Goal: Communication & Community: Answer question/provide support

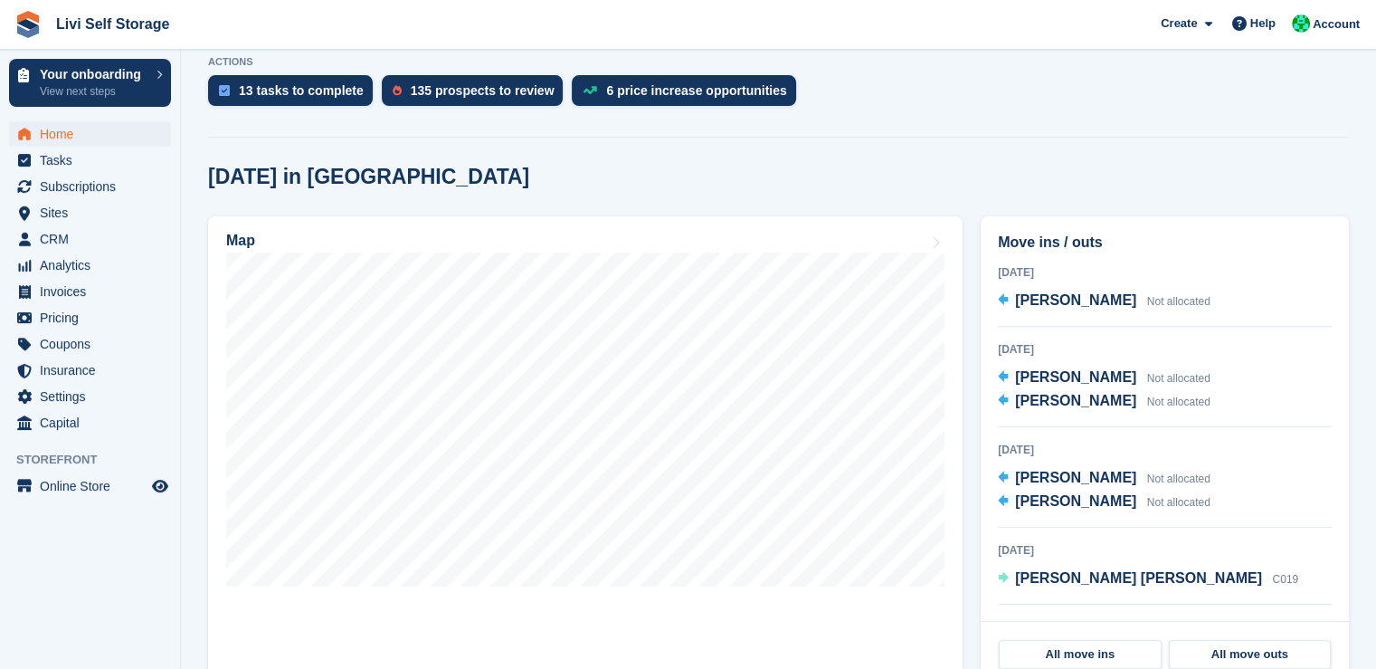
scroll to position [427, 0]
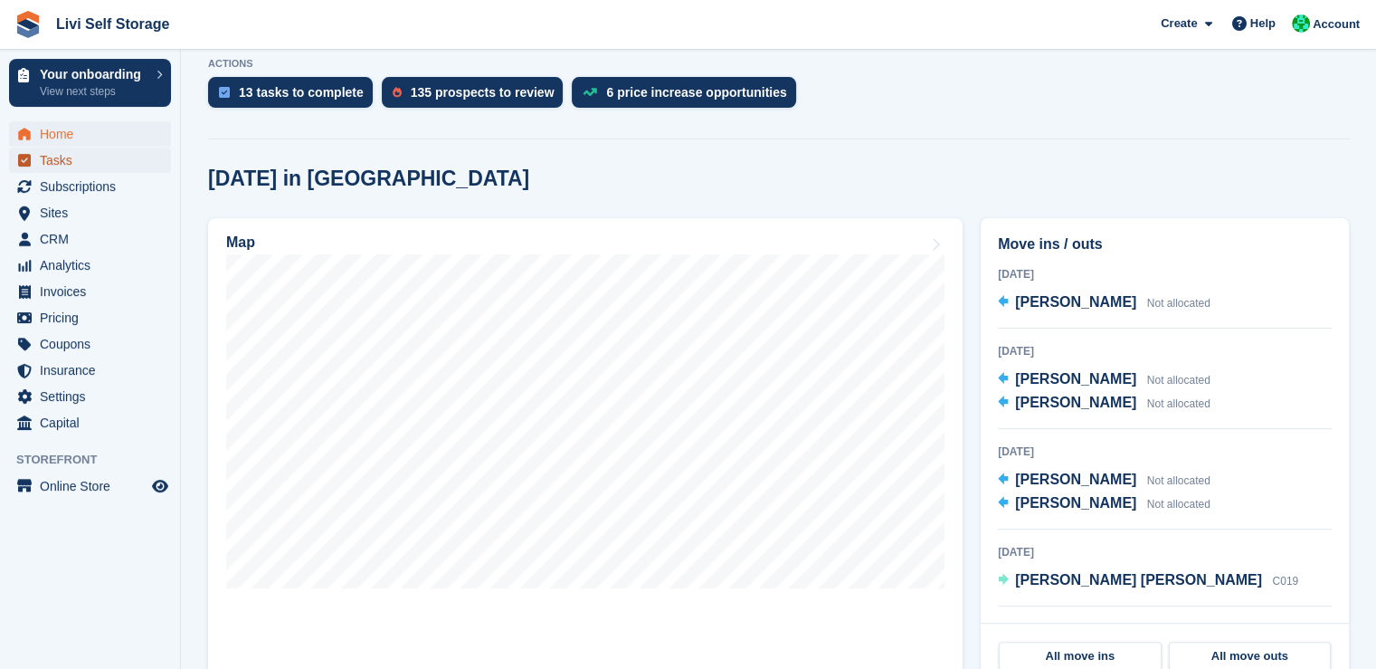
click at [46, 157] on span "Tasks" at bounding box center [94, 160] width 109 height 25
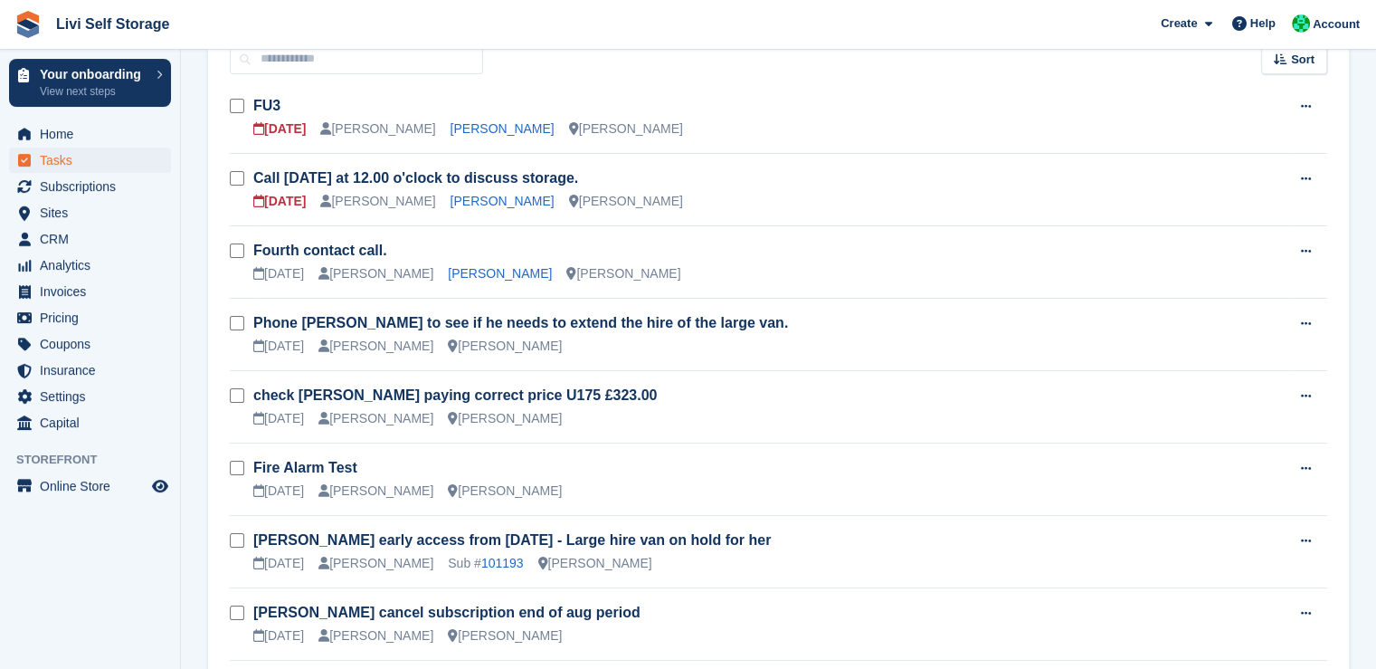
scroll to position [190, 0]
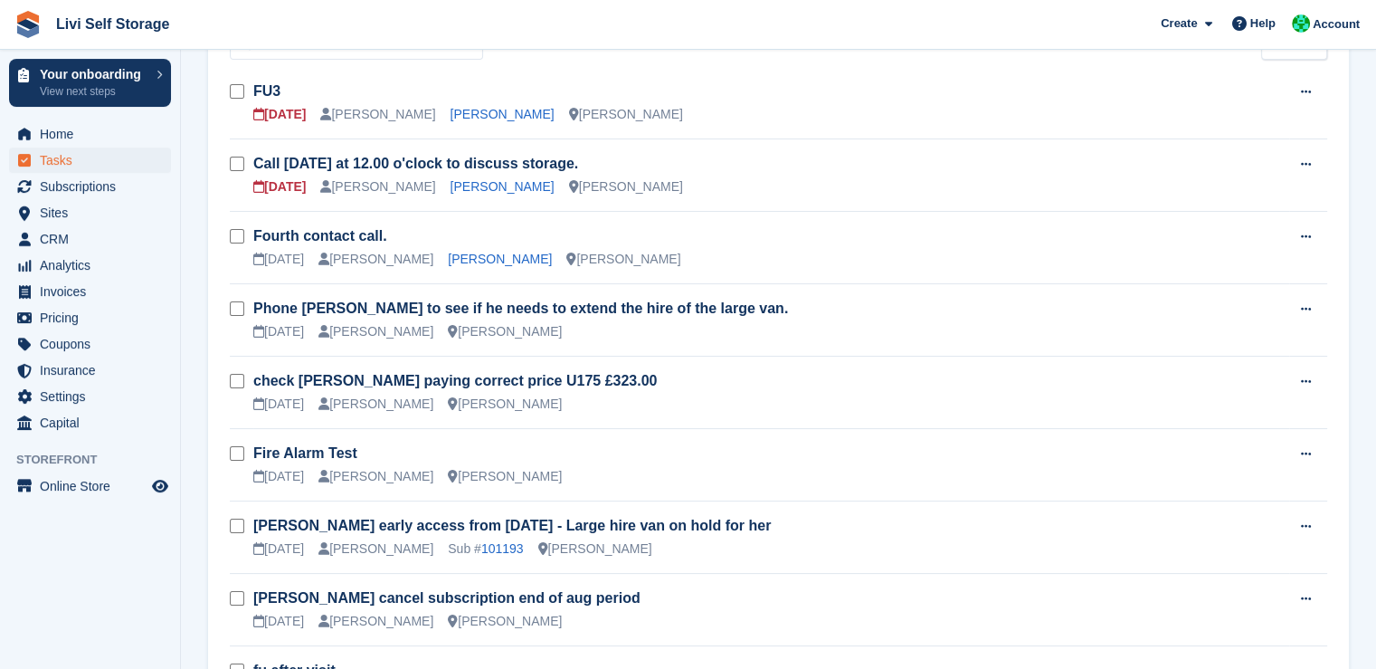
drag, startPoint x: 579, startPoint y: 174, endPoint x: 799, endPoint y: 193, distance: 220.7
click at [799, 193] on div "Call [DATE] at 12.00 o'clock to discuss storage. [DATE] [PERSON_NAME] [PERSON_N…" at bounding box center [771, 175] width 1036 height 43
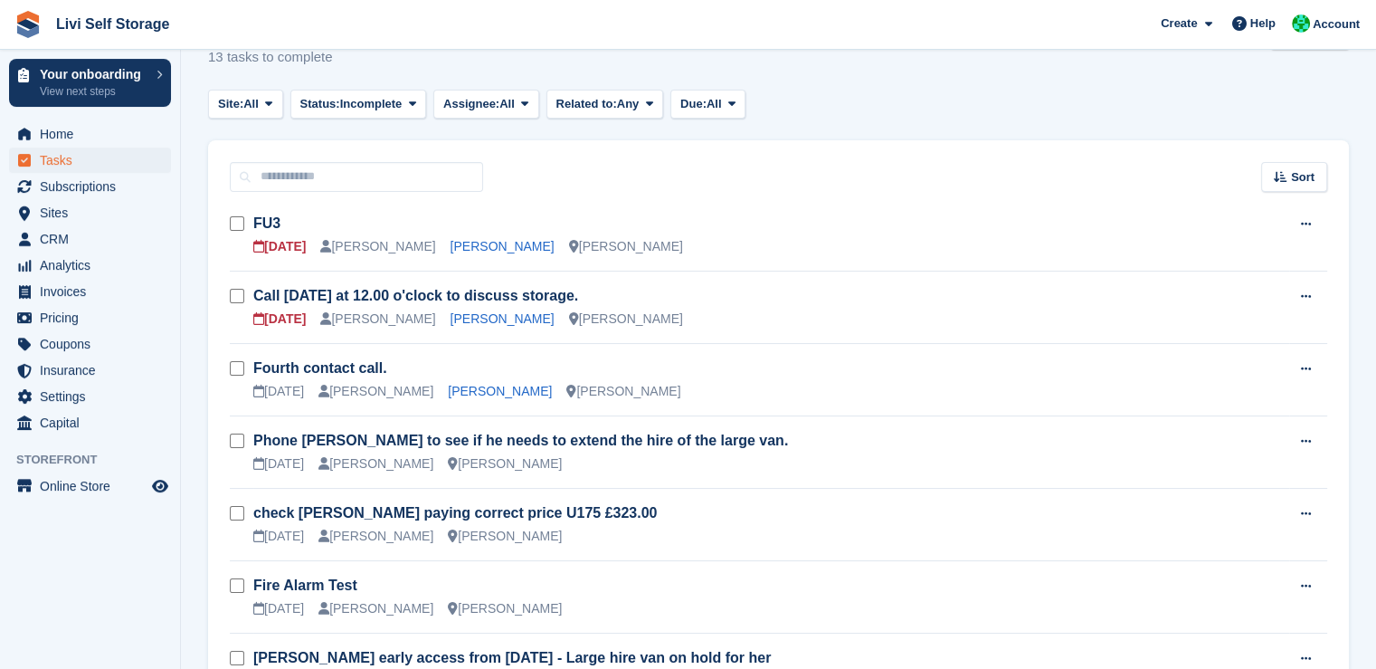
scroll to position [65, 0]
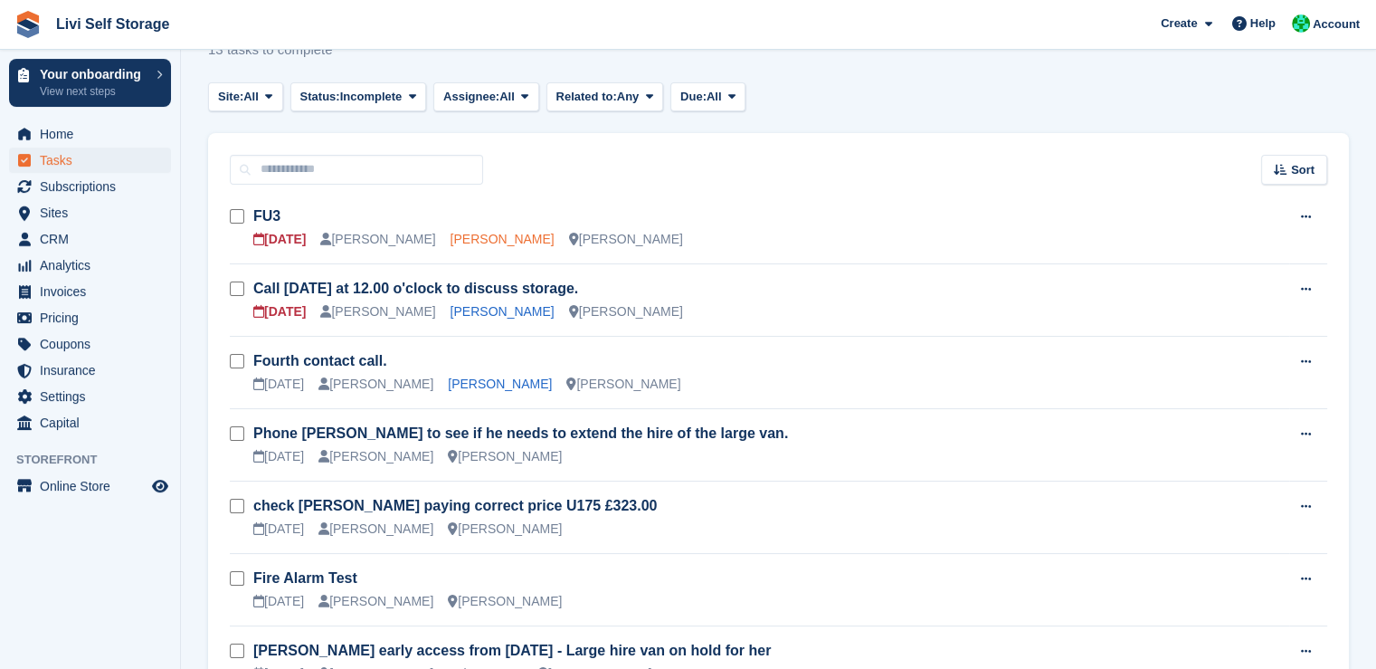
click at [515, 238] on link "[PERSON_NAME]" at bounding box center [503, 239] width 104 height 14
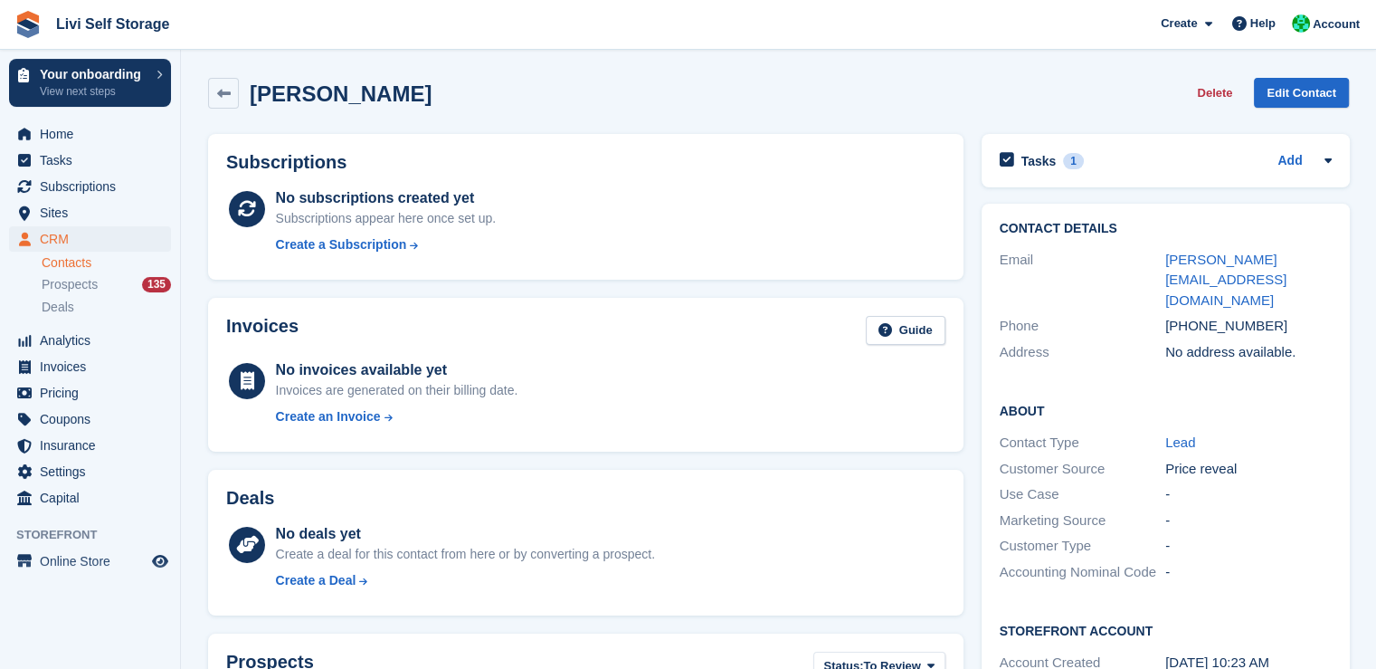
click at [1246, 459] on div "Price reveal" at bounding box center [1249, 469] width 167 height 21
click at [216, 104] on link at bounding box center [223, 93] width 31 height 31
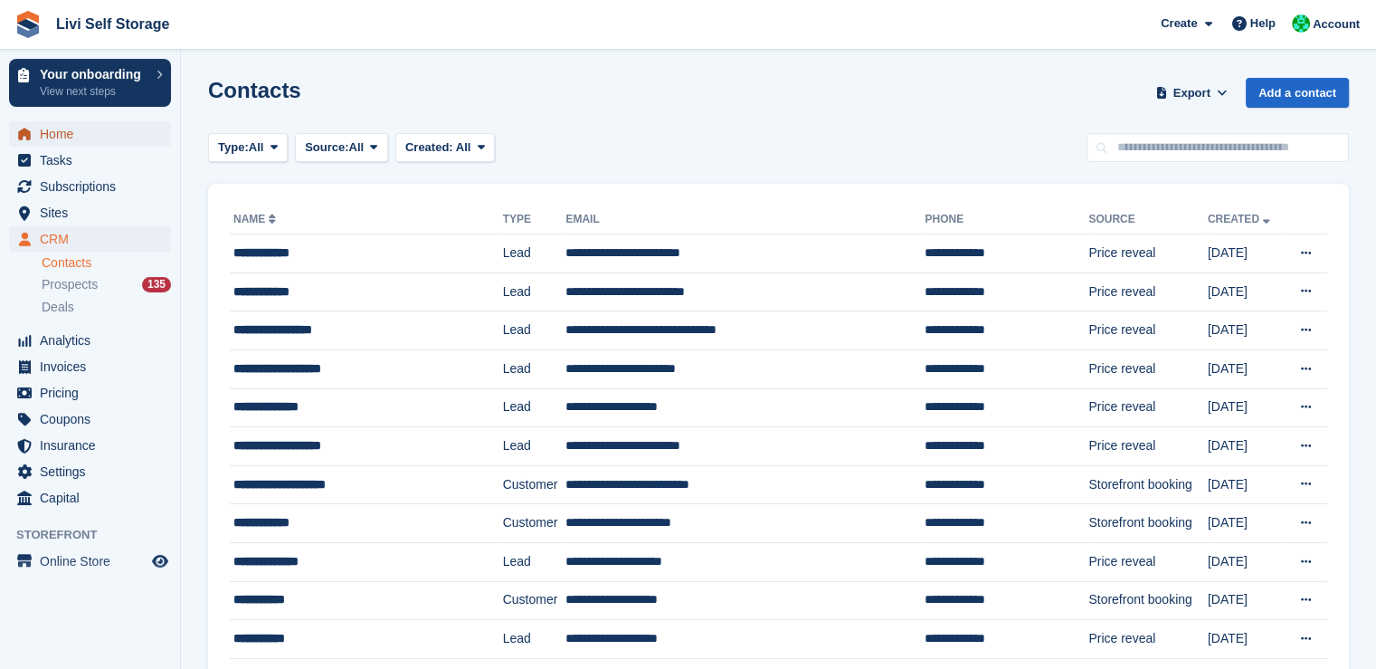
click at [62, 136] on span "Home" at bounding box center [94, 133] width 109 height 25
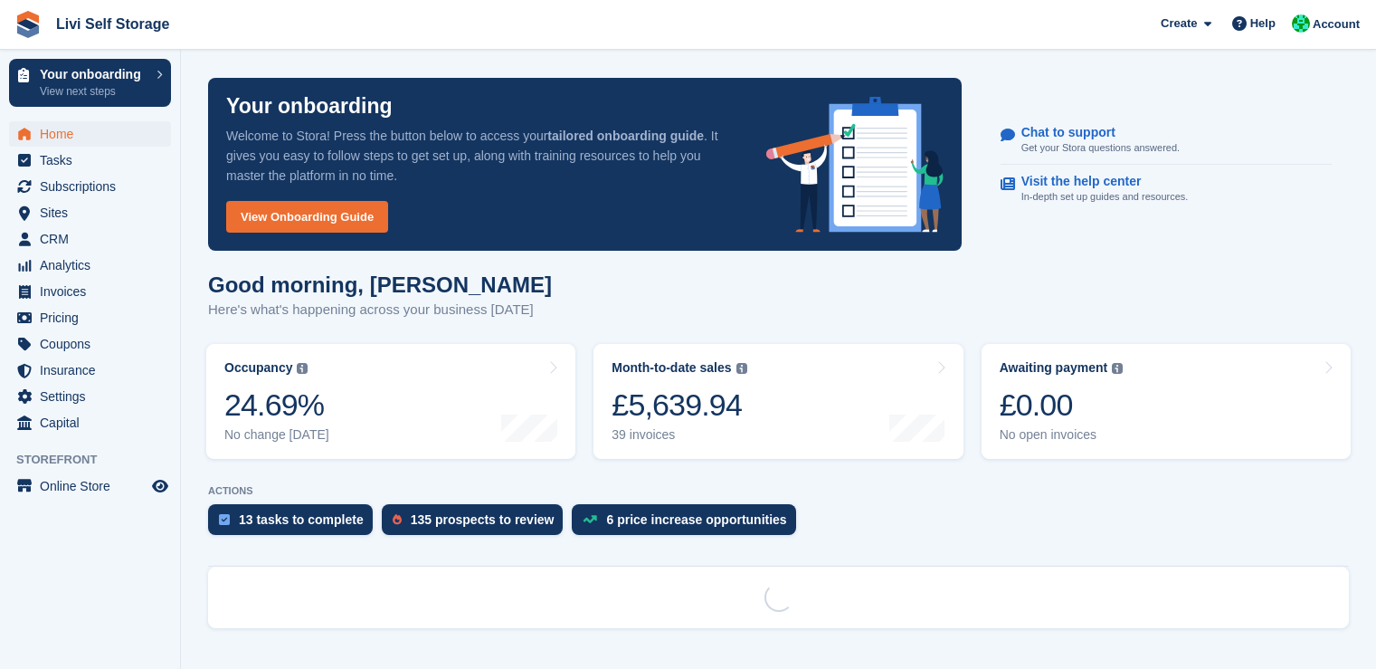
click at [62, 170] on span "Tasks" at bounding box center [94, 160] width 109 height 25
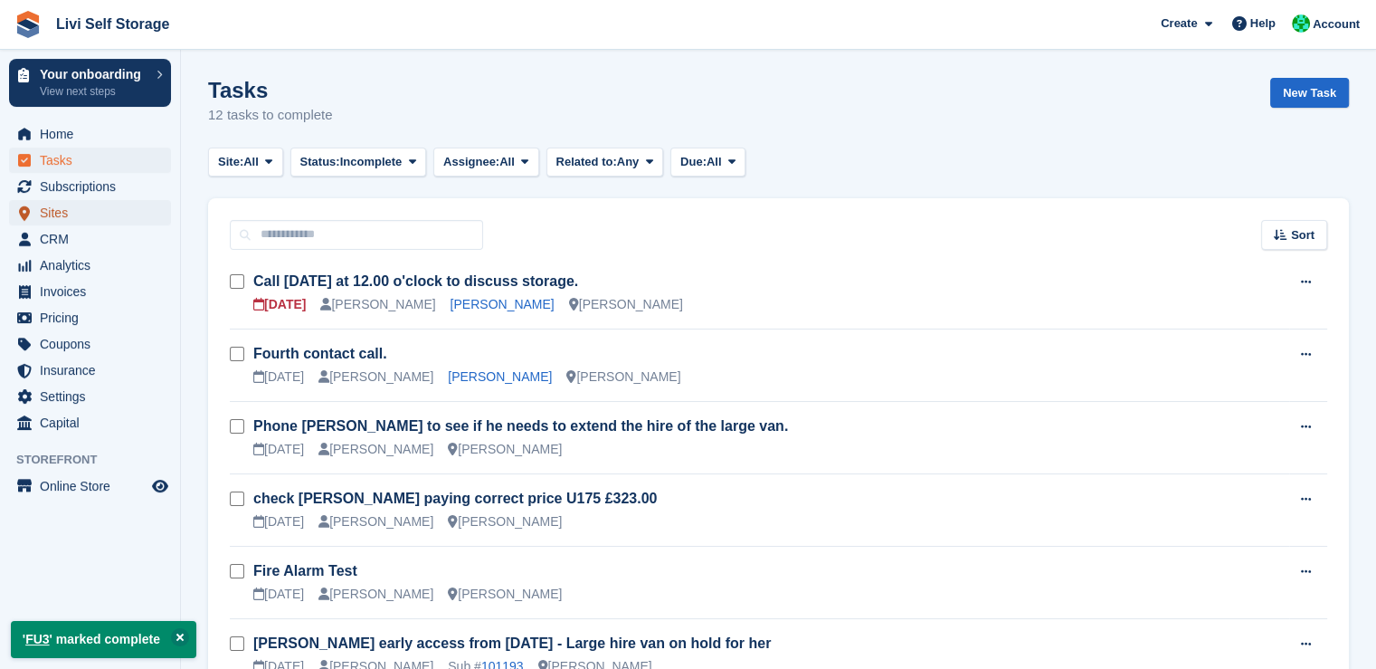
click at [101, 209] on span "Sites" at bounding box center [94, 212] width 109 height 25
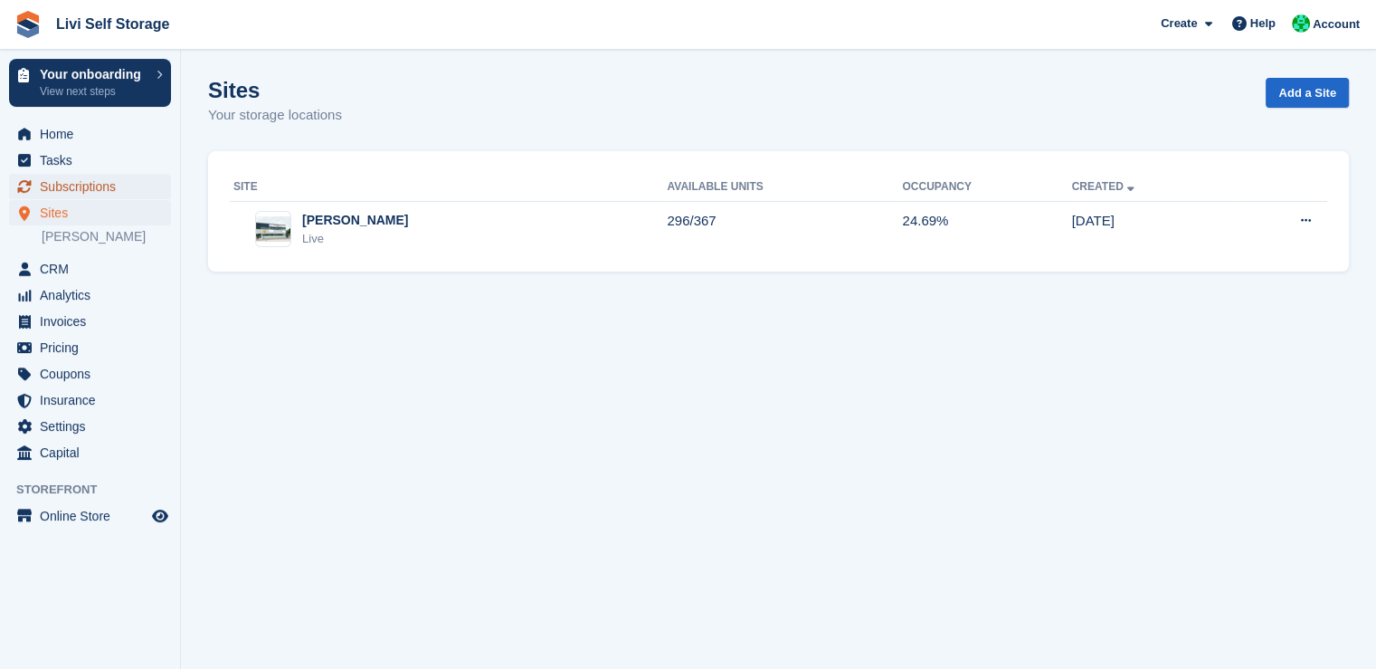
click at [71, 180] on span "Subscriptions" at bounding box center [94, 186] width 109 height 25
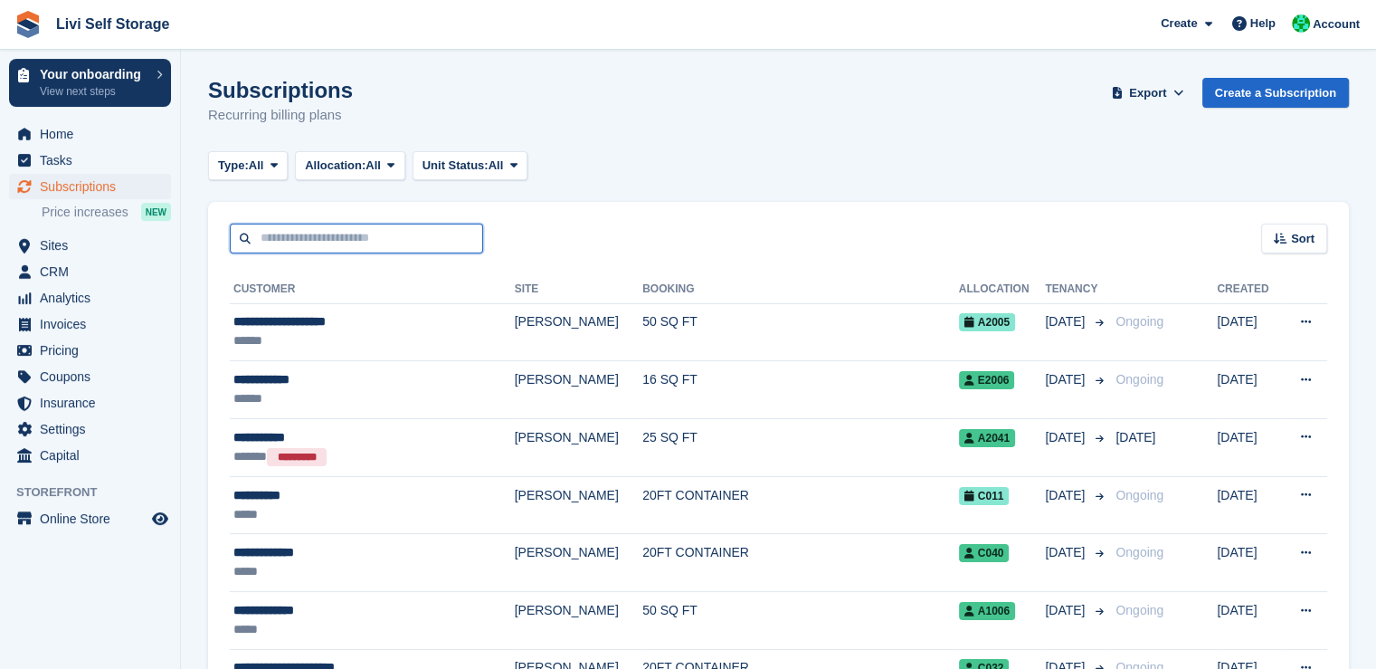
click at [308, 224] on input "text" at bounding box center [356, 239] width 253 height 30
type input "******"
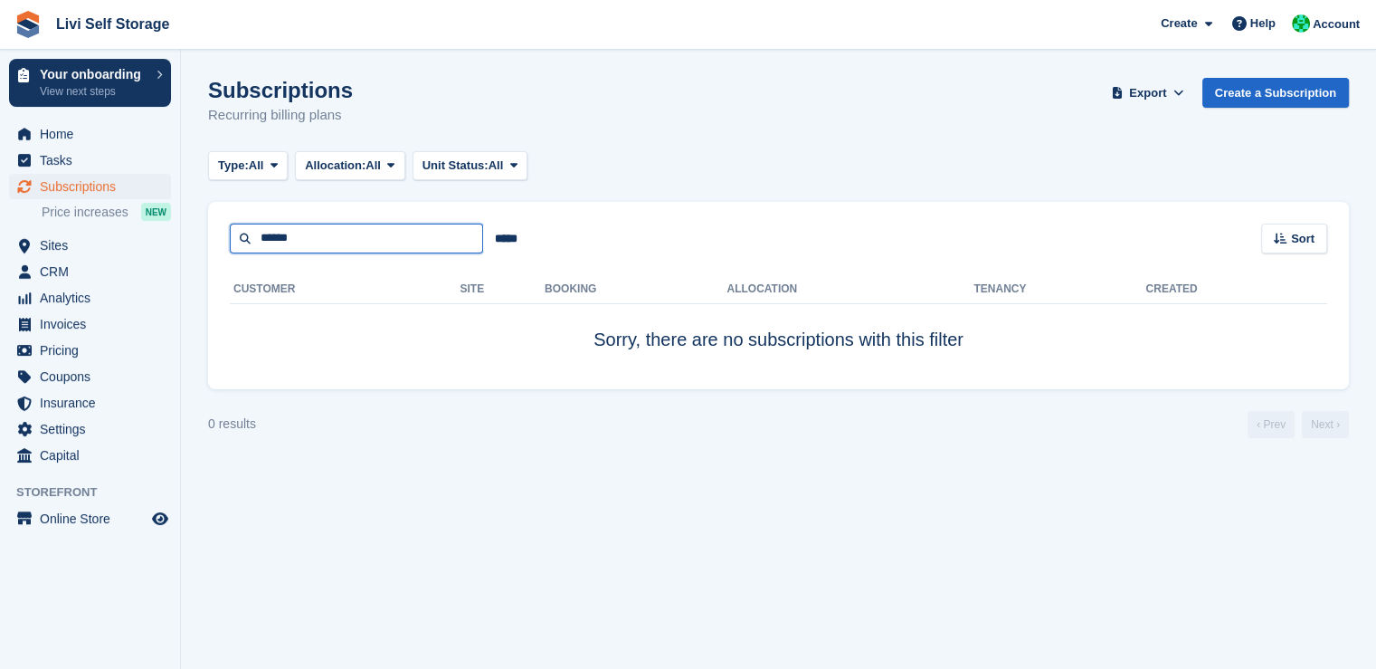
click at [311, 237] on input "******" at bounding box center [356, 239] width 253 height 30
click at [54, 161] on span "Tasks" at bounding box center [94, 160] width 109 height 25
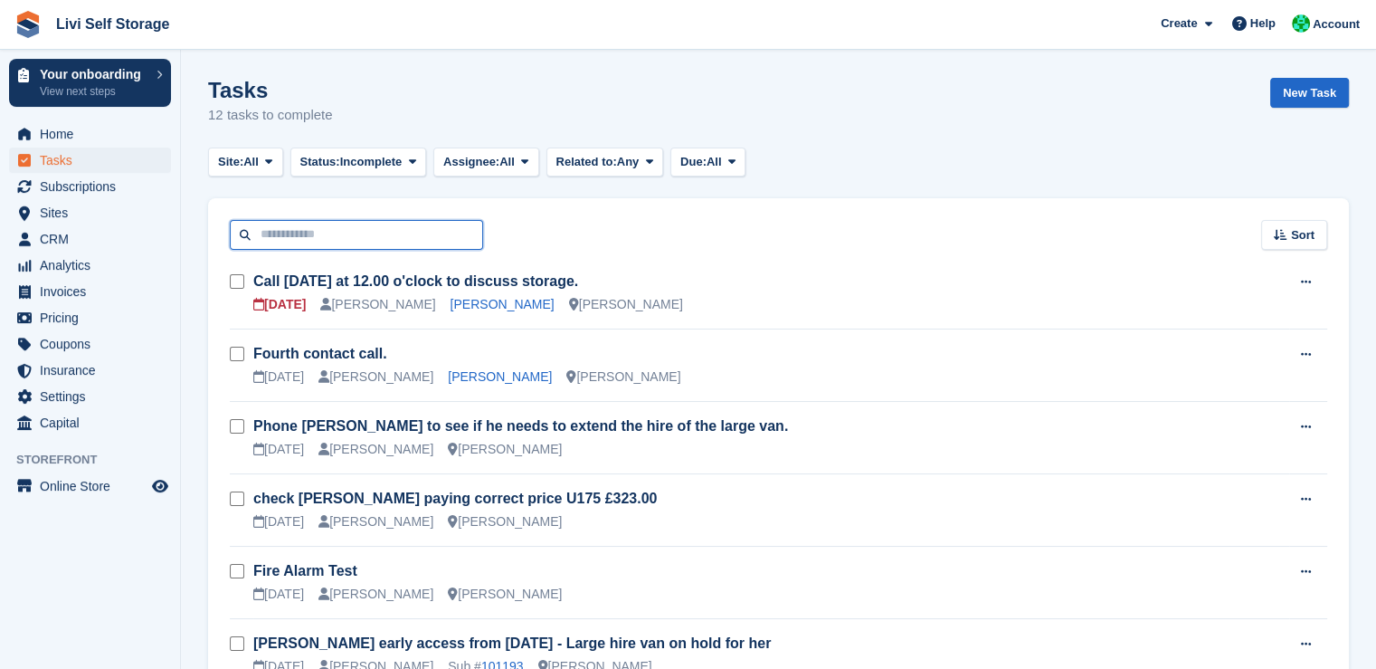
click at [282, 228] on input "text" at bounding box center [356, 235] width 253 height 30
type input "******"
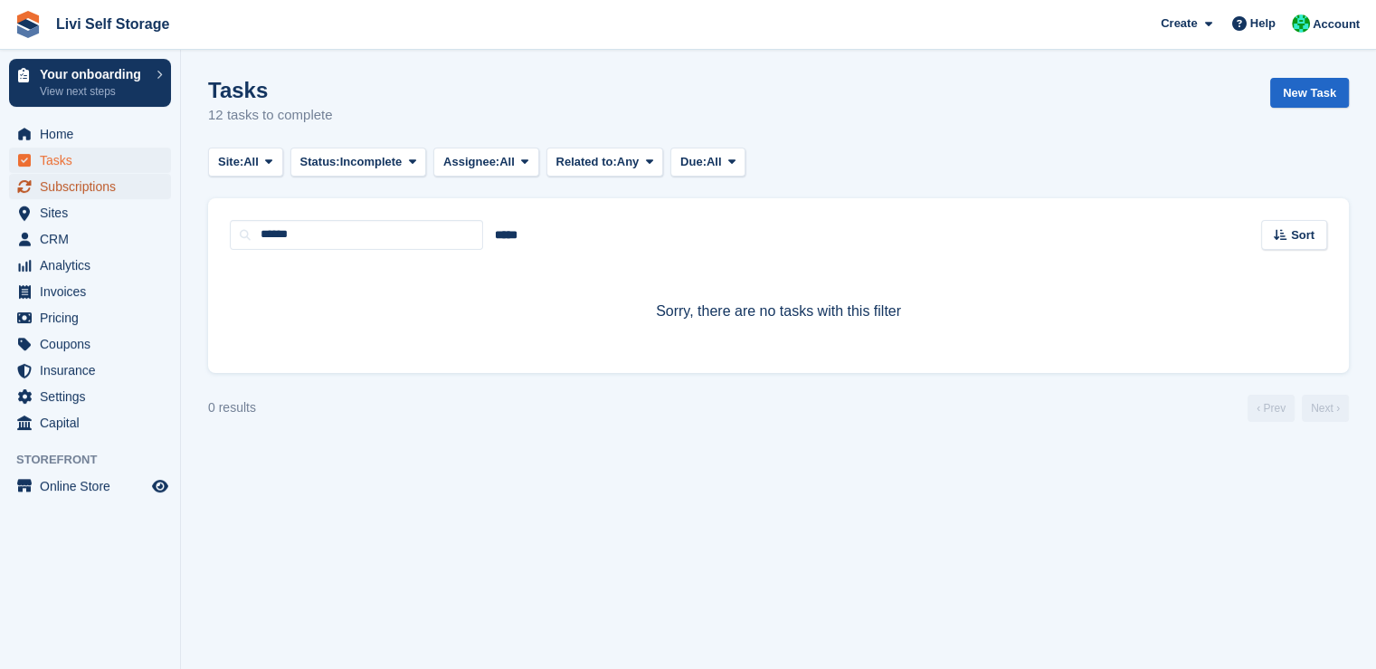
click at [85, 198] on span "Subscriptions" at bounding box center [94, 186] width 109 height 25
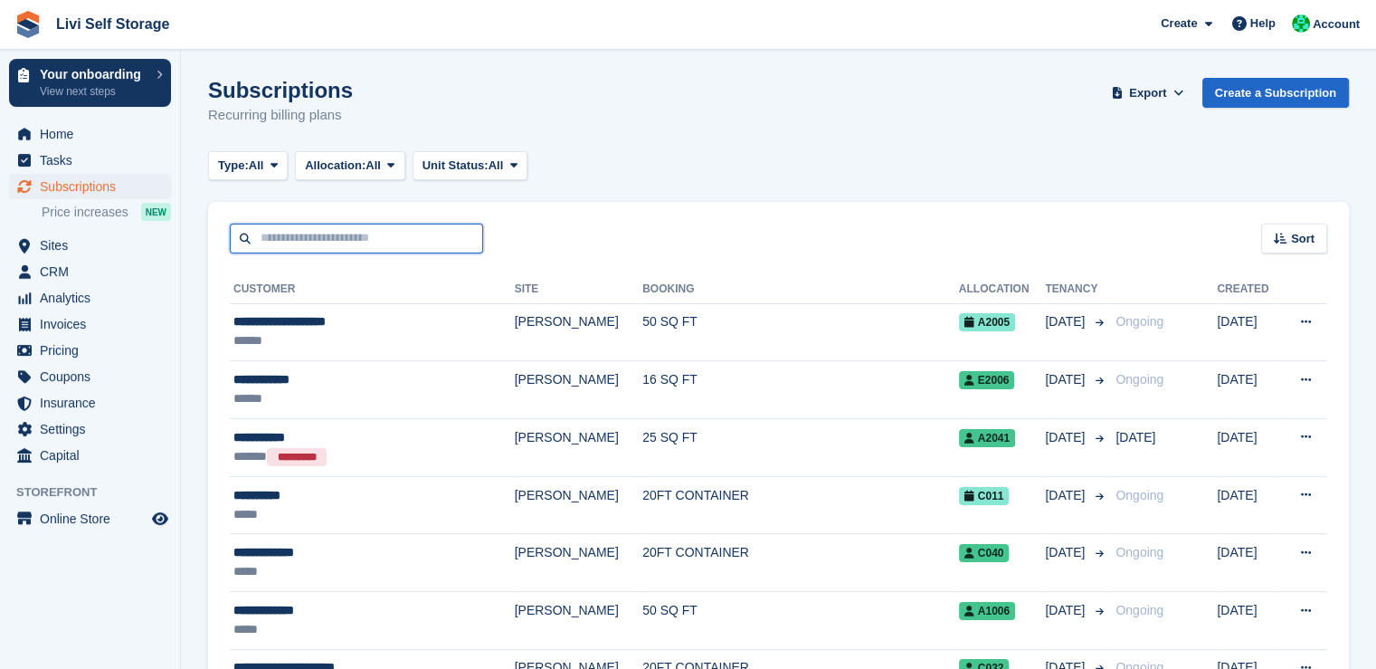
click at [303, 236] on input "text" at bounding box center [356, 239] width 253 height 30
type input "****"
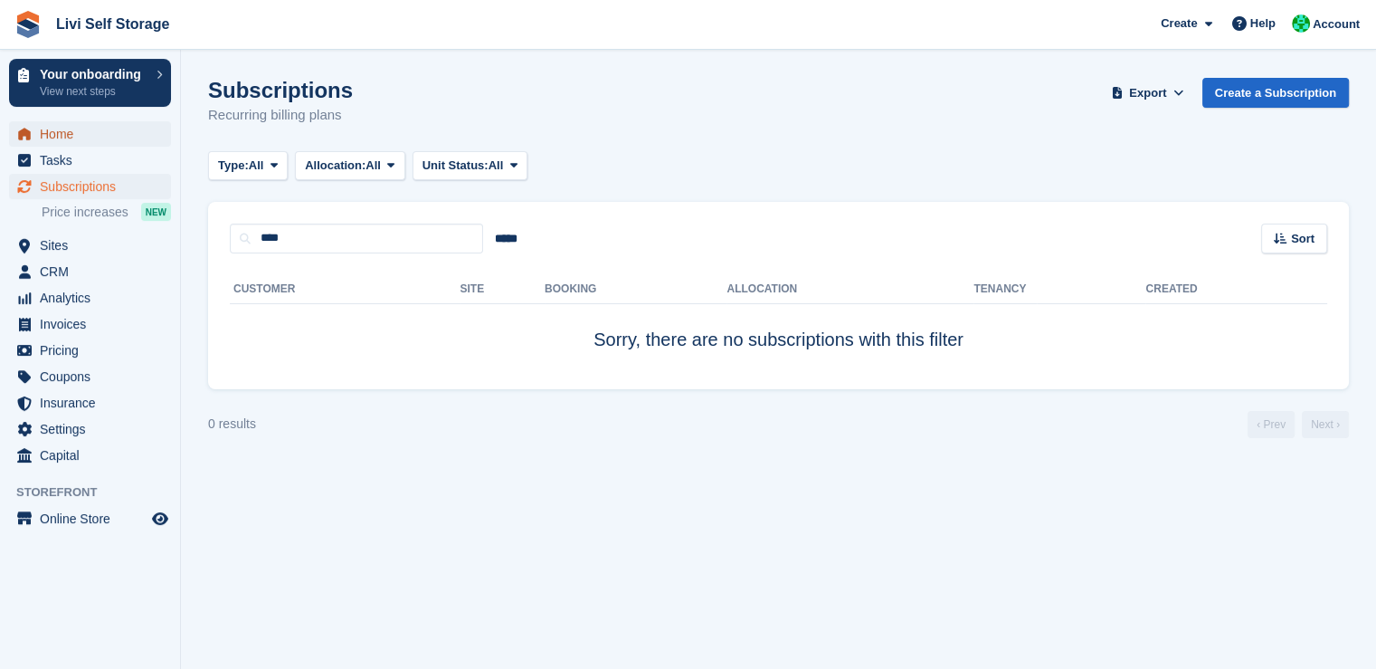
click at [109, 142] on span "Home" at bounding box center [94, 133] width 109 height 25
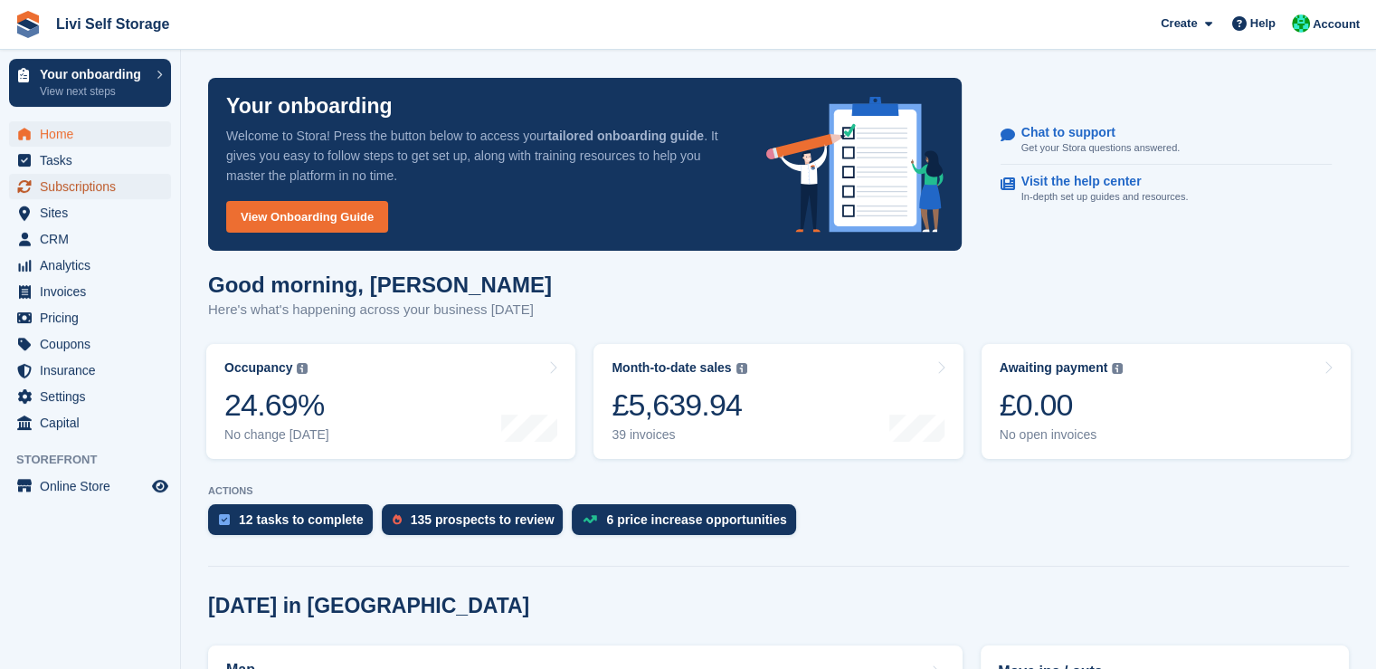
click at [105, 181] on span "Subscriptions" at bounding box center [94, 186] width 109 height 25
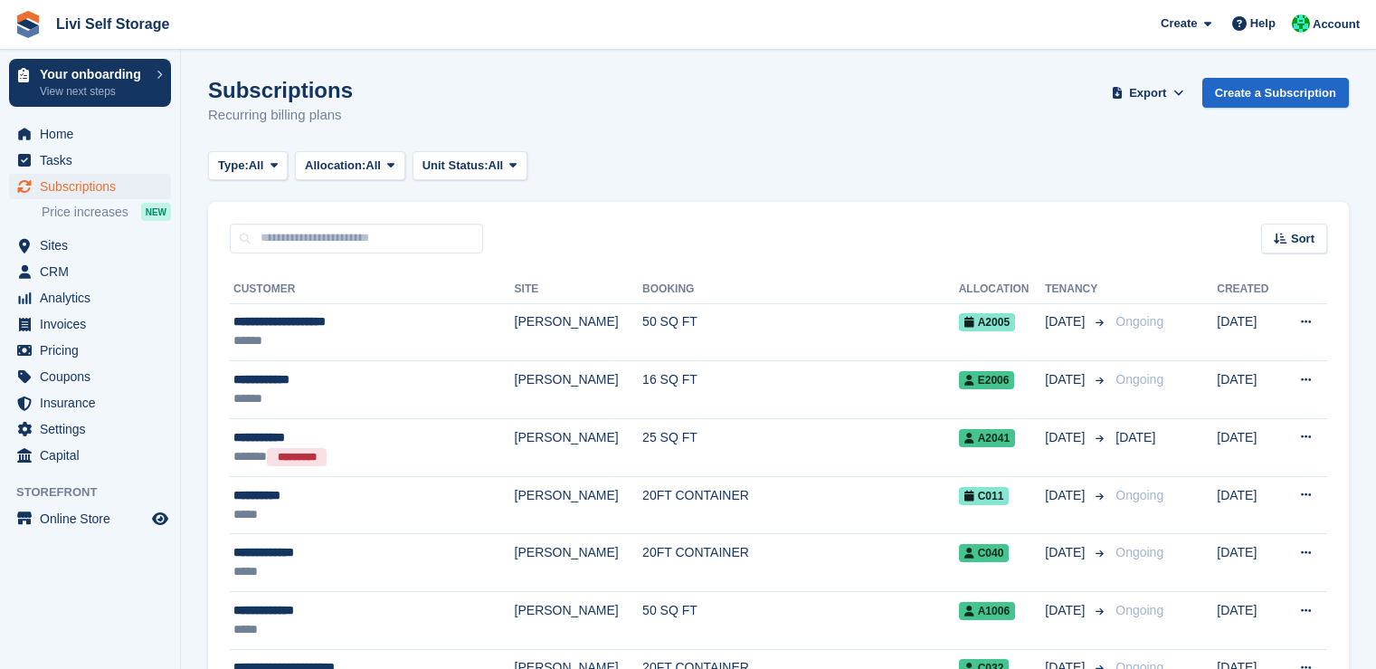
scroll to position [58, 0]
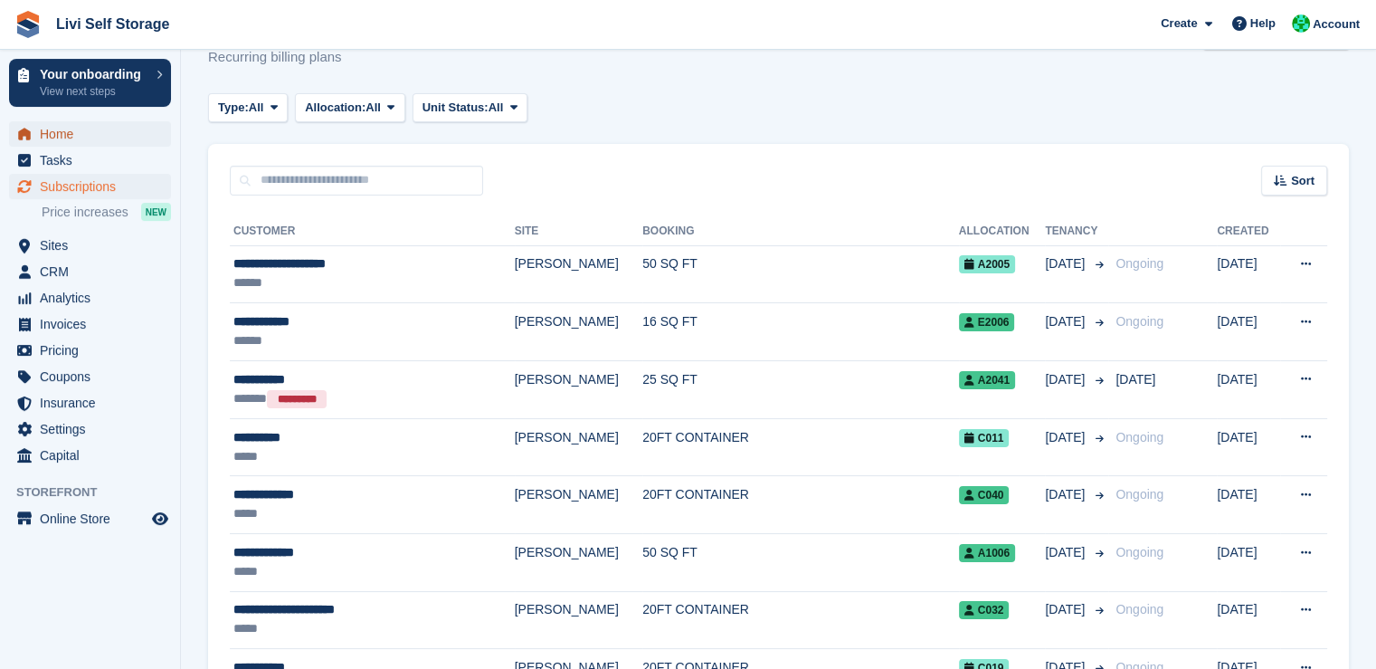
click at [91, 123] on span "Home" at bounding box center [94, 133] width 109 height 25
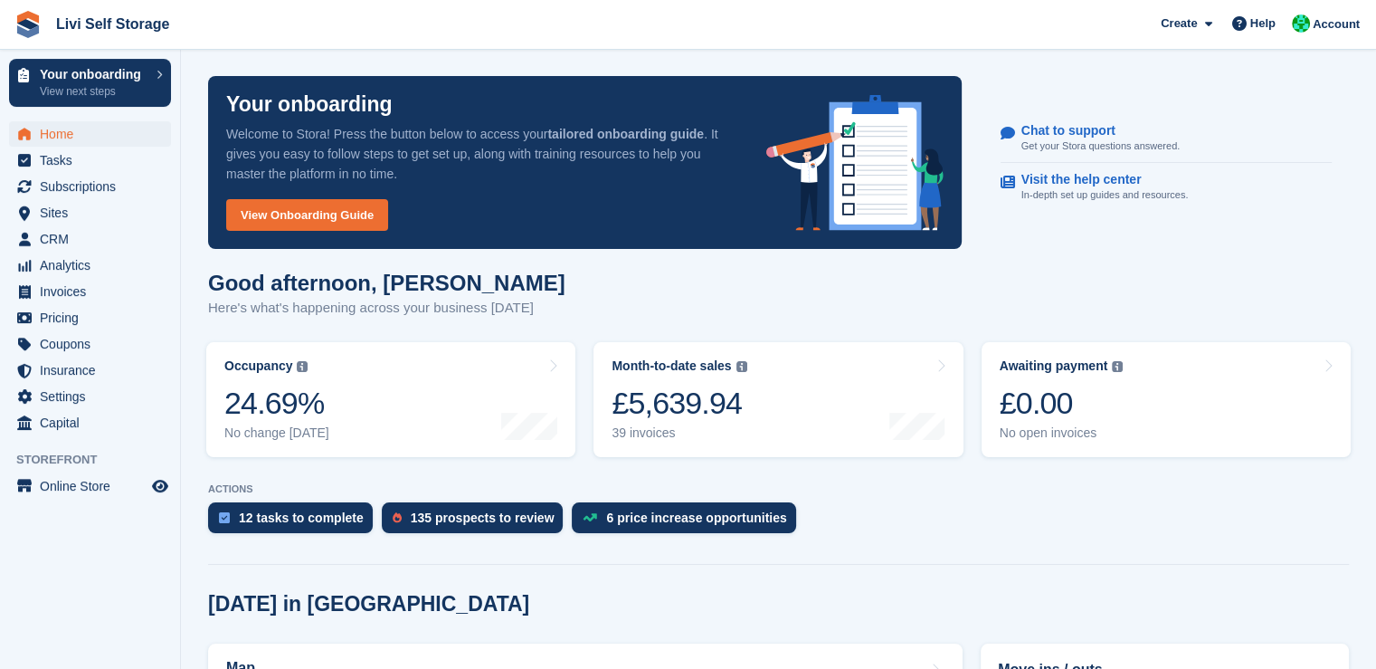
scroll to position [223, 0]
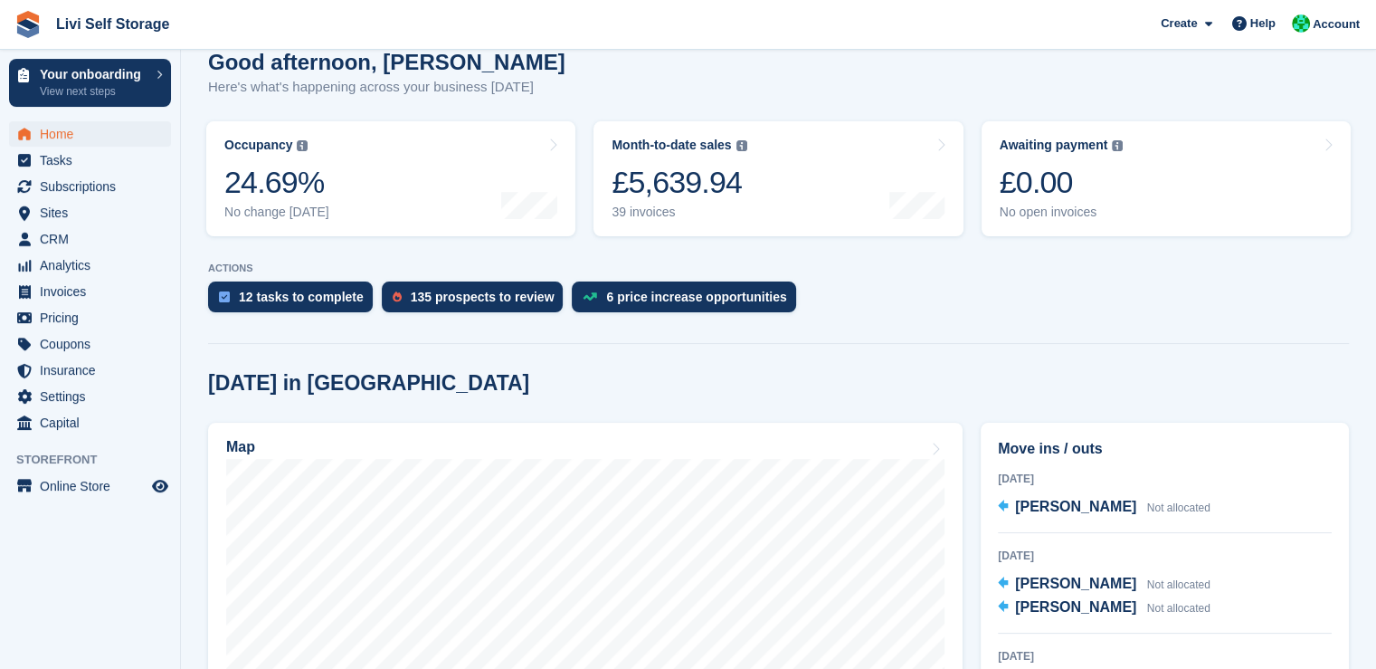
click at [1080, 504] on span "[PERSON_NAME]" at bounding box center [1075, 506] width 121 height 15
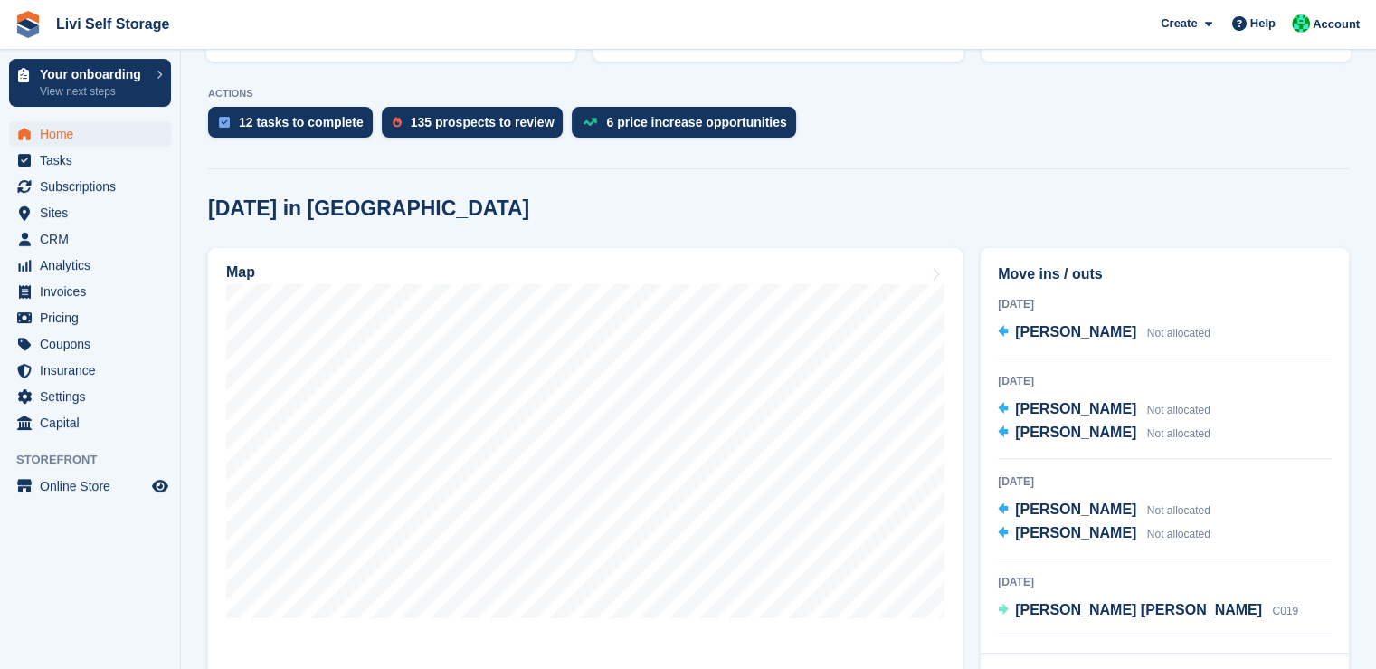
scroll to position [440, 0]
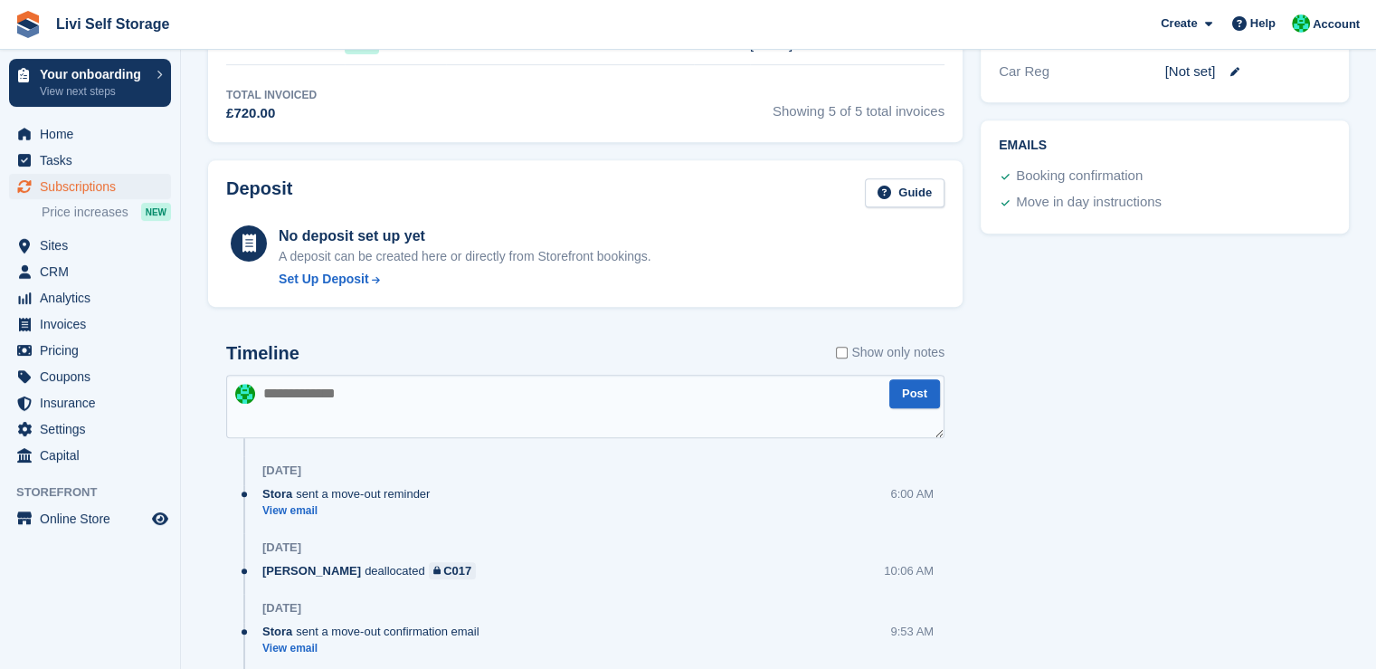
scroll to position [793, 0]
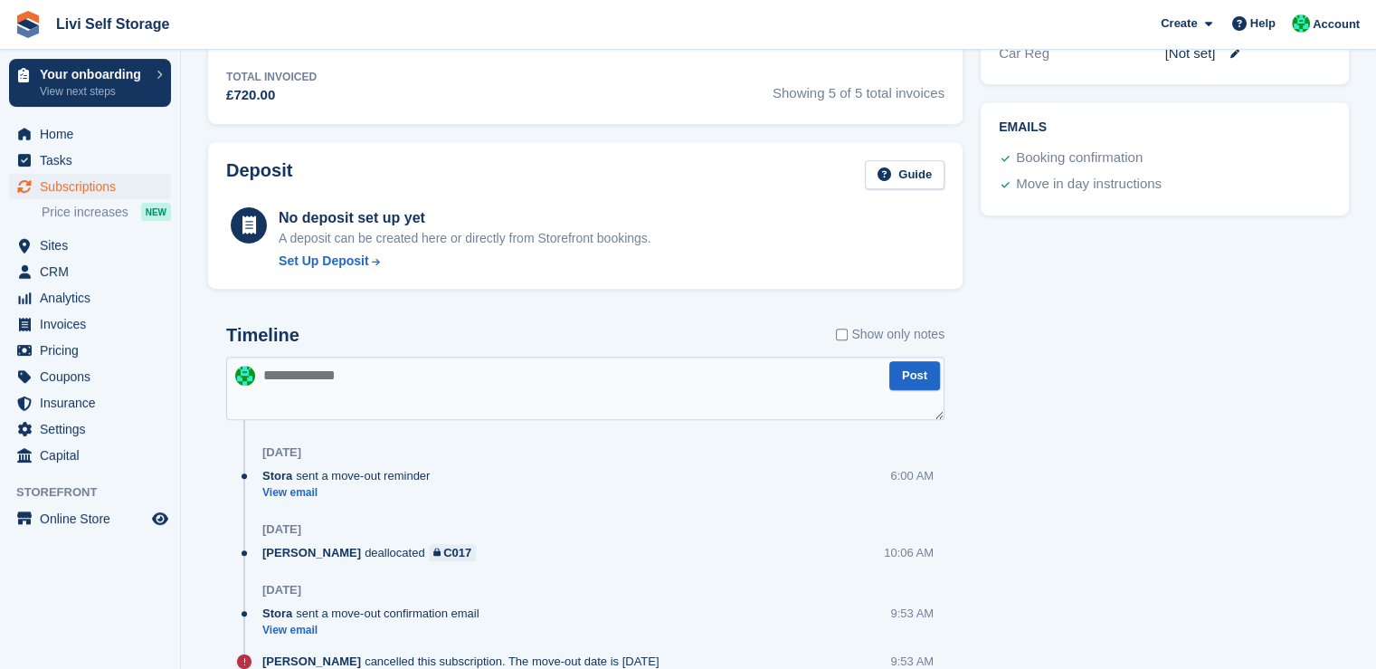
click at [432, 385] on textarea at bounding box center [585, 388] width 719 height 63
paste textarea "**********"
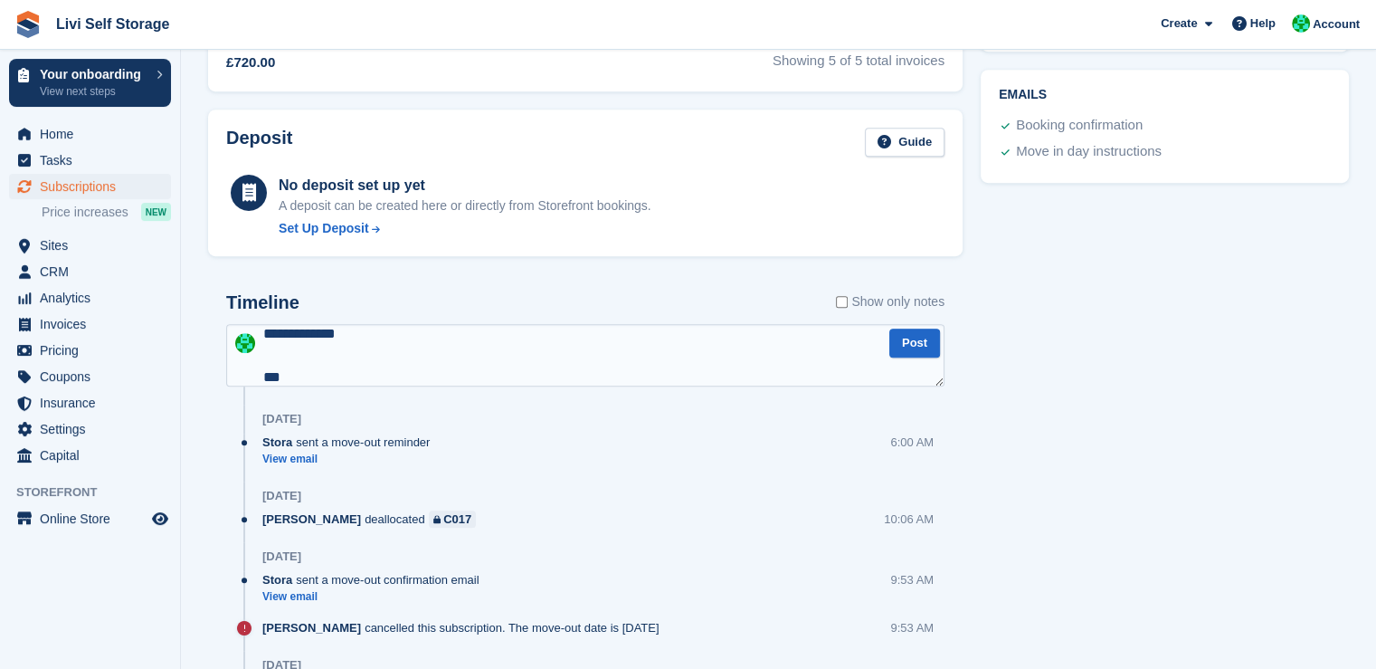
scroll to position [825, 0]
type textarea "**********"
click at [922, 348] on button "Post" at bounding box center [915, 343] width 51 height 30
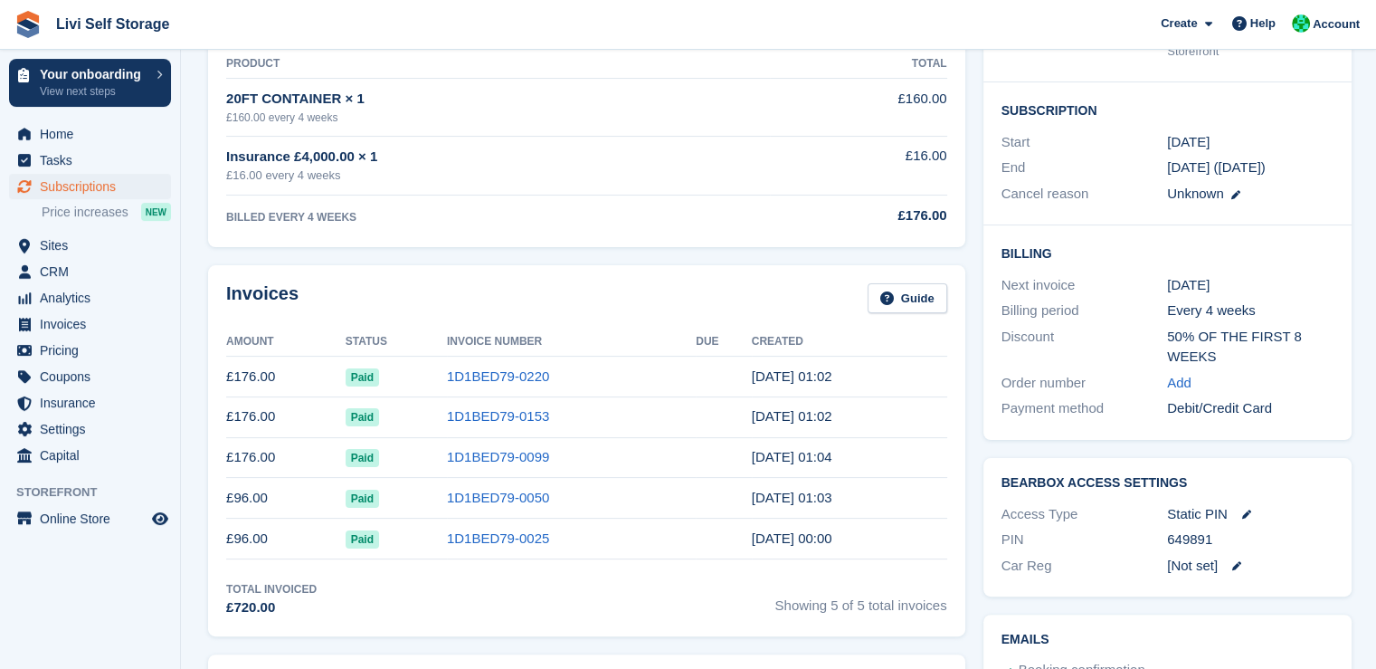
scroll to position [0, 0]
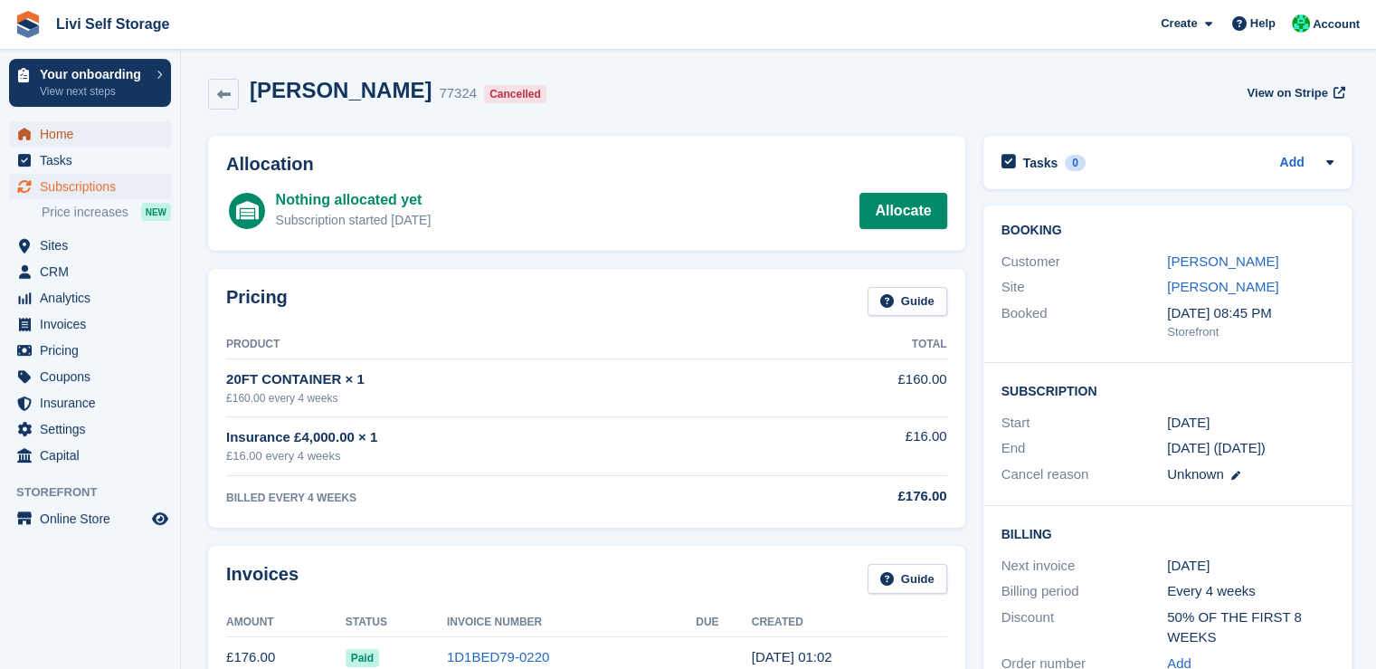
click at [58, 142] on span "Home" at bounding box center [94, 133] width 109 height 25
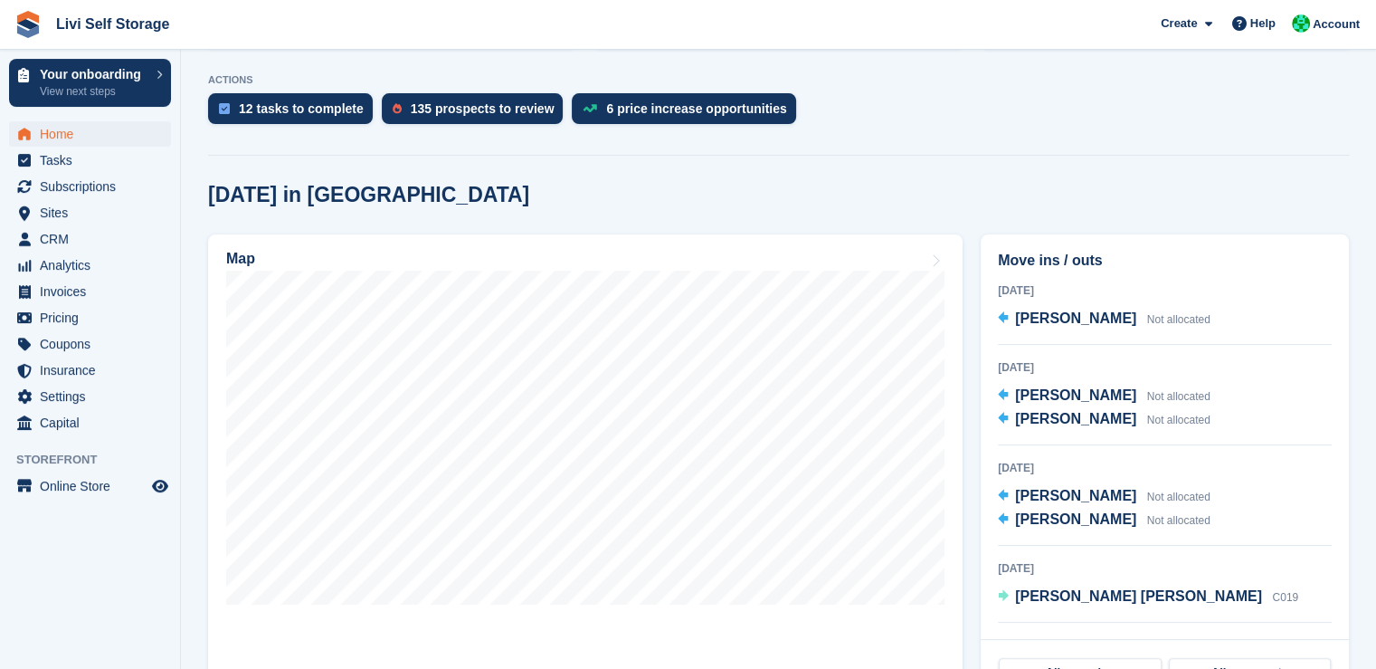
scroll to position [427, 0]
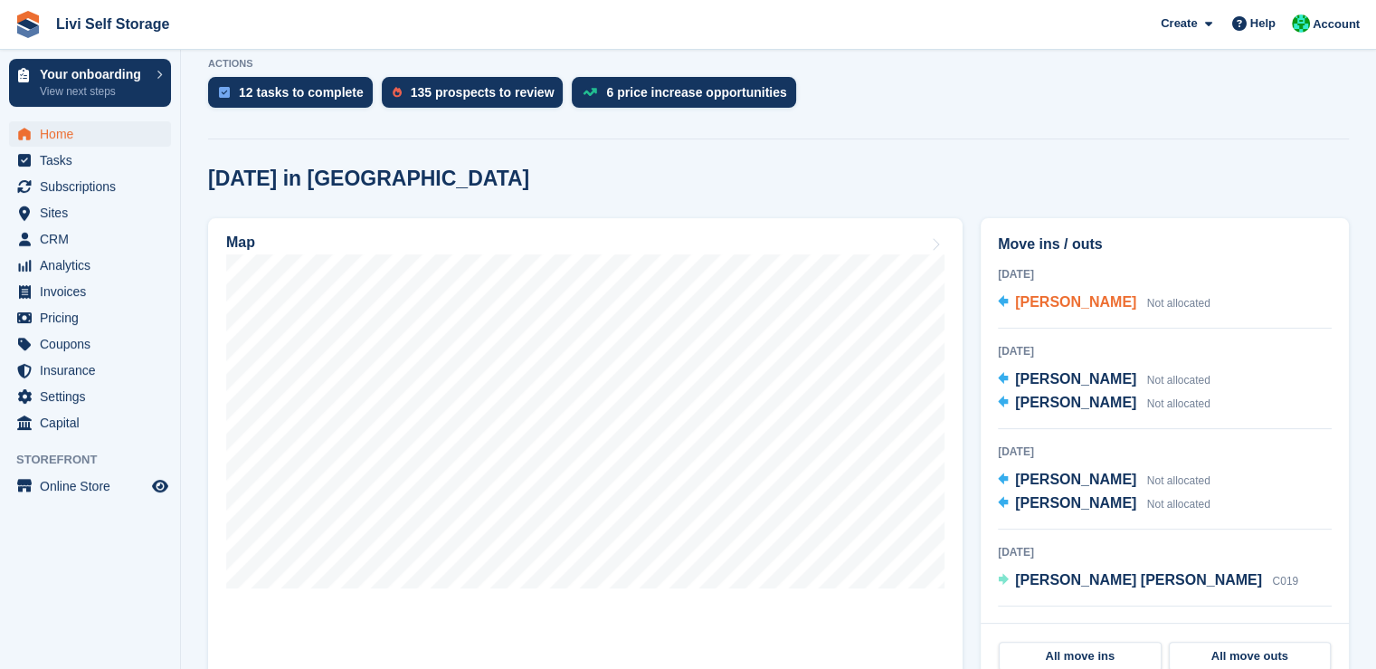
click at [1086, 311] on div "[PERSON_NAME] Not allocated" at bounding box center [1112, 303] width 195 height 24
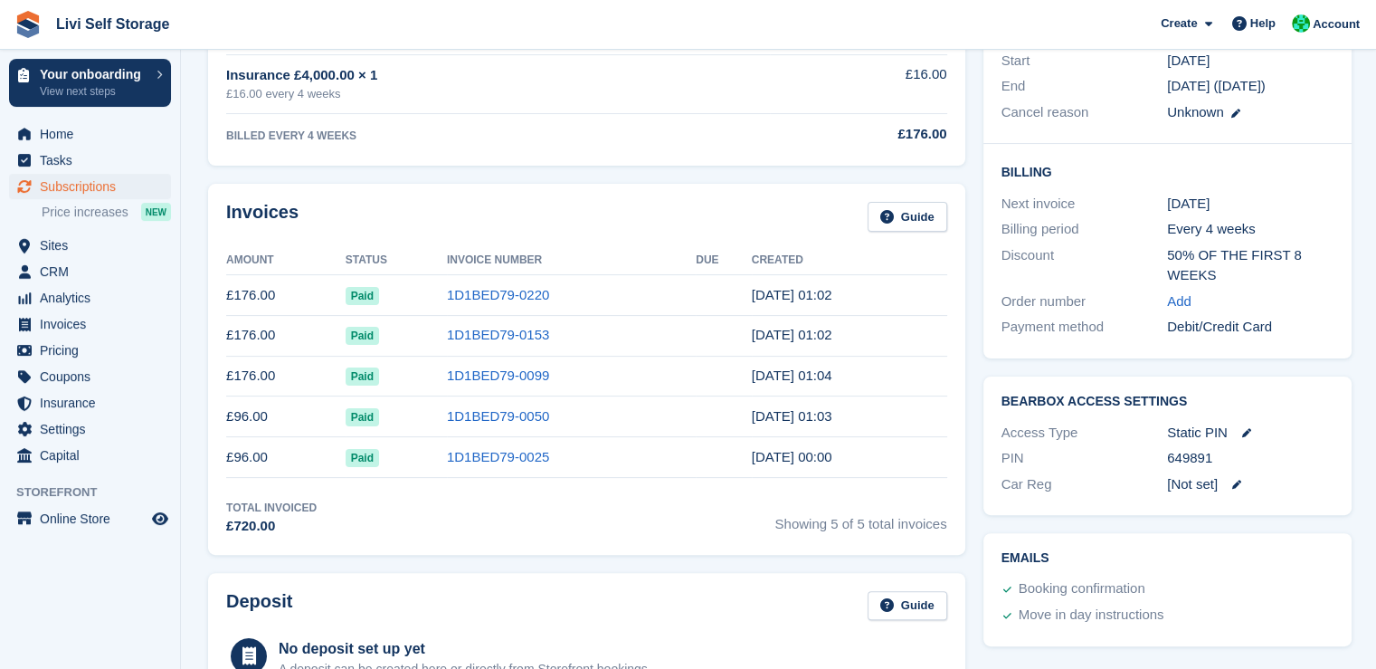
scroll to position [144, 0]
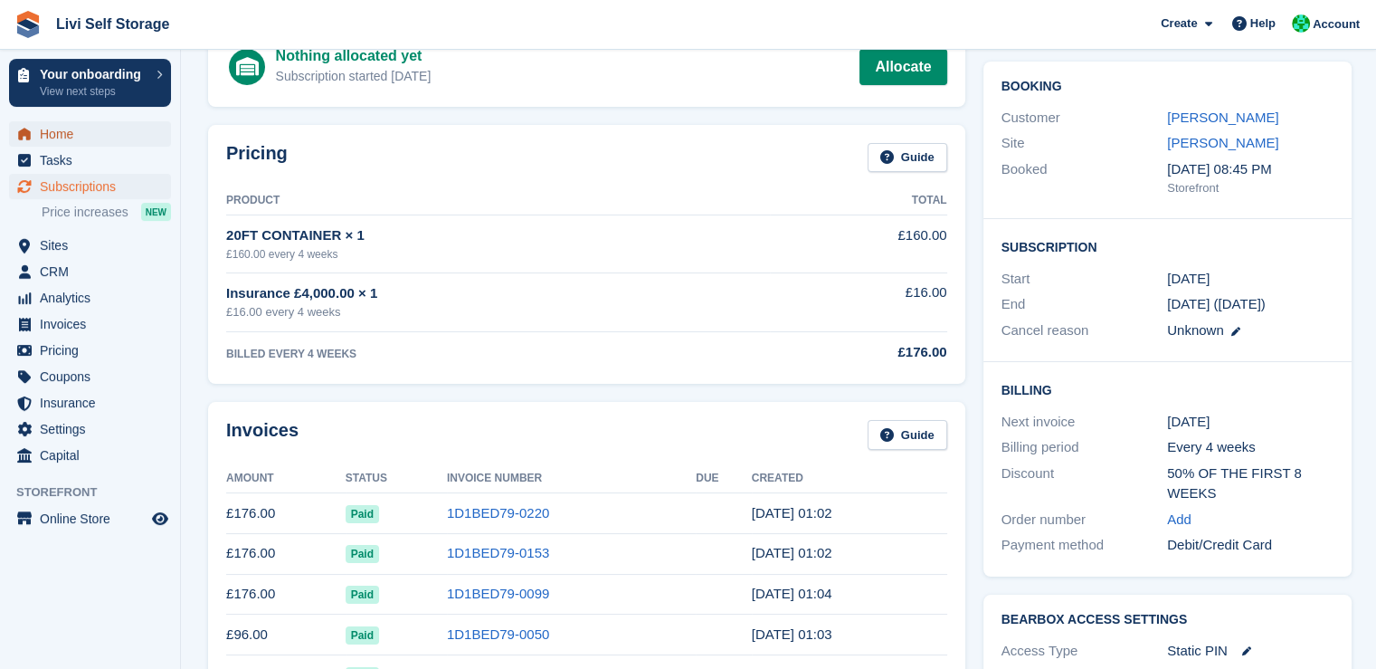
click at [85, 135] on span "Home" at bounding box center [94, 133] width 109 height 25
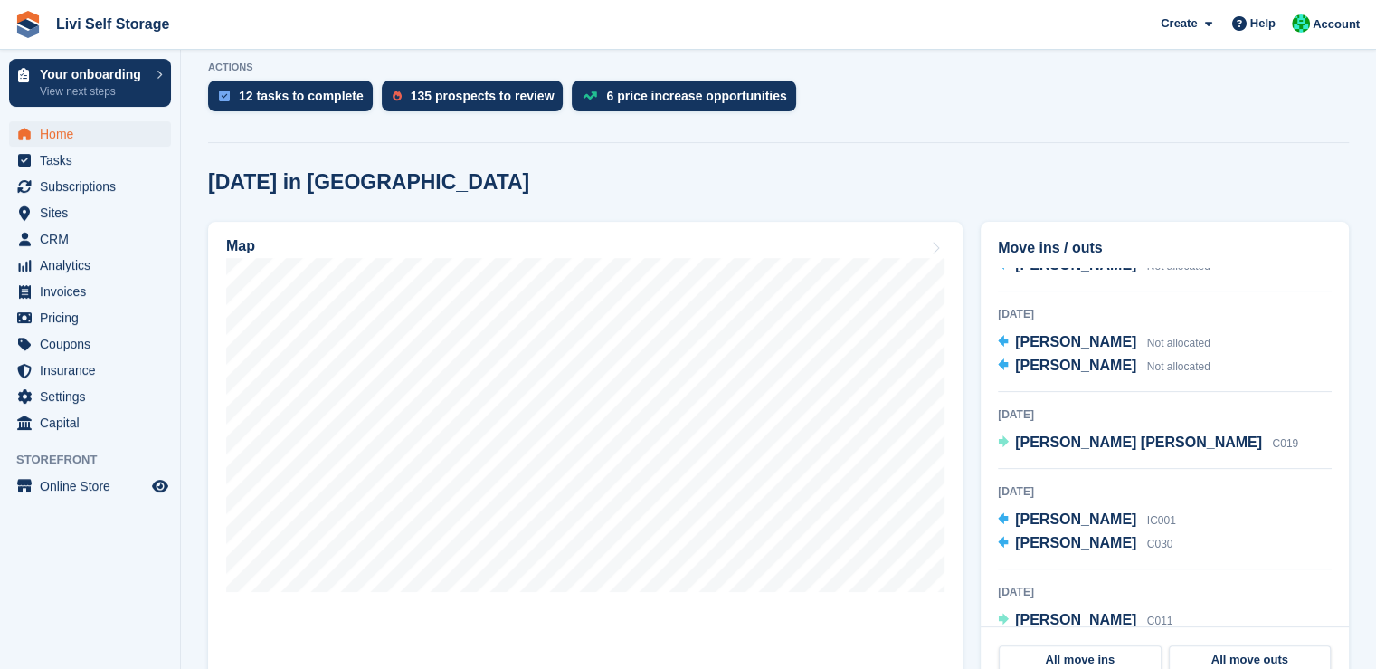
scroll to position [424, 0]
